Goal: Answer question/provide support

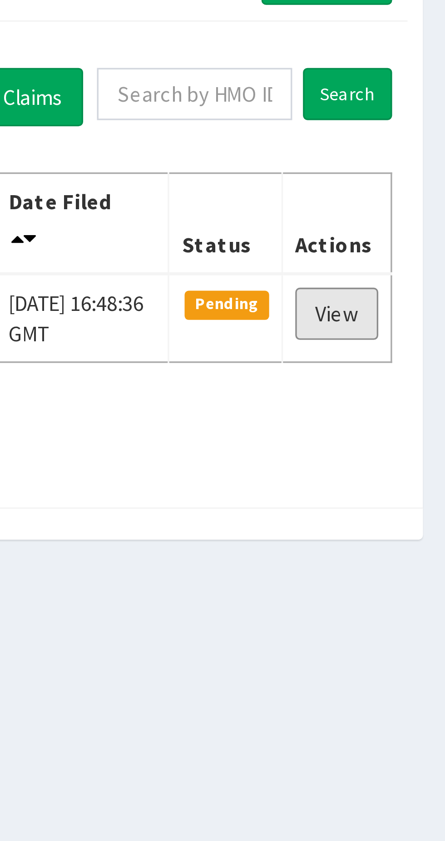
click at [415, 183] on link "View" at bounding box center [412, 181] width 25 height 15
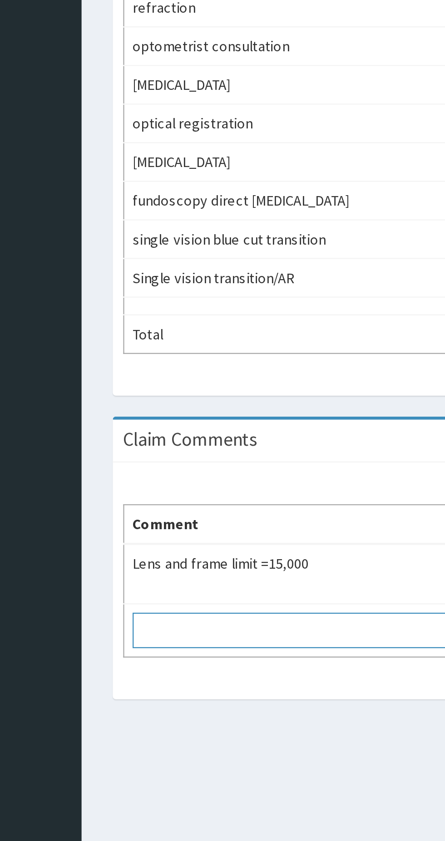
click at [176, 666] on textarea at bounding box center [220, 667] width 187 height 15
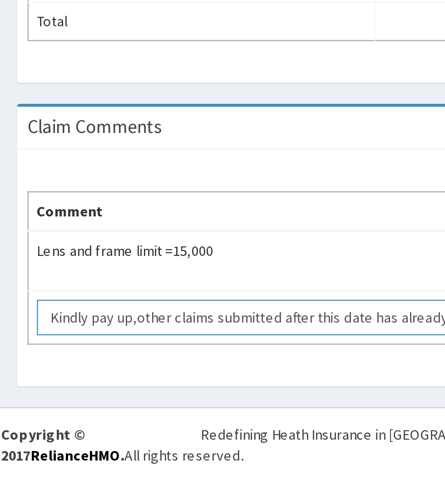
scroll to position [5, 0]
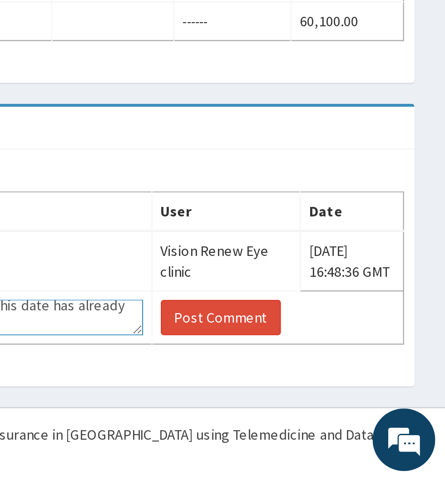
type textarea "Kindly pay up,other claims submitted after this date has already been paid."
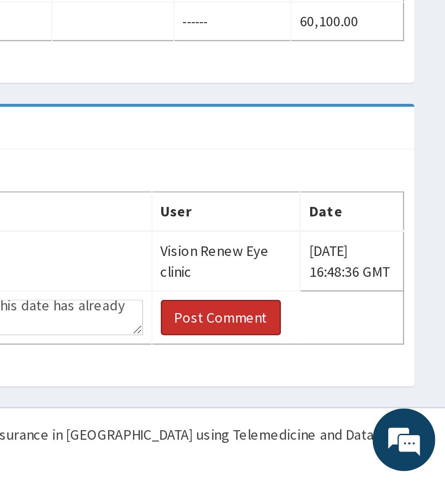
click at [340, 408] on button "Post Comment" at bounding box center [347, 409] width 52 height 15
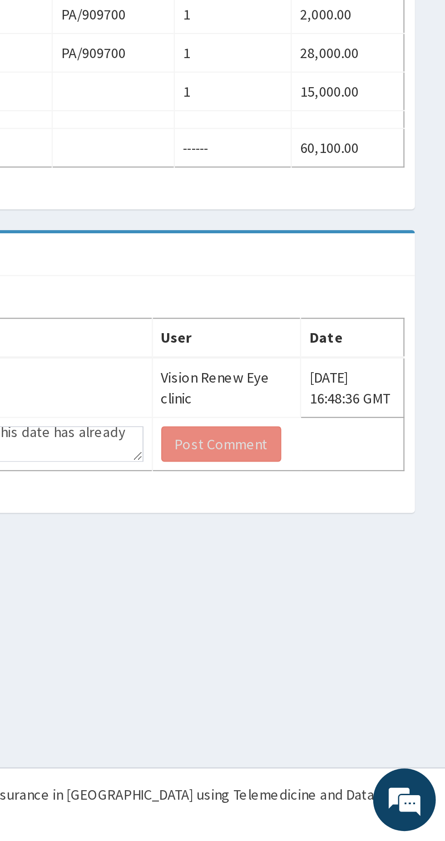
scroll to position [0, 0]
